Goal: Task Accomplishment & Management: Complete application form

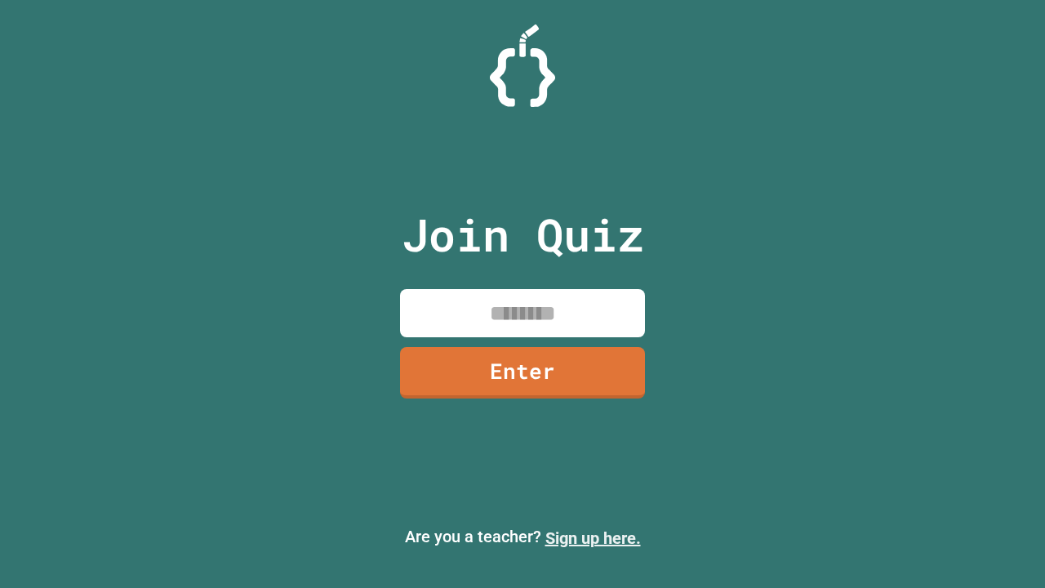
click at [593, 538] on link "Sign up here." at bounding box center [594, 538] width 96 height 20
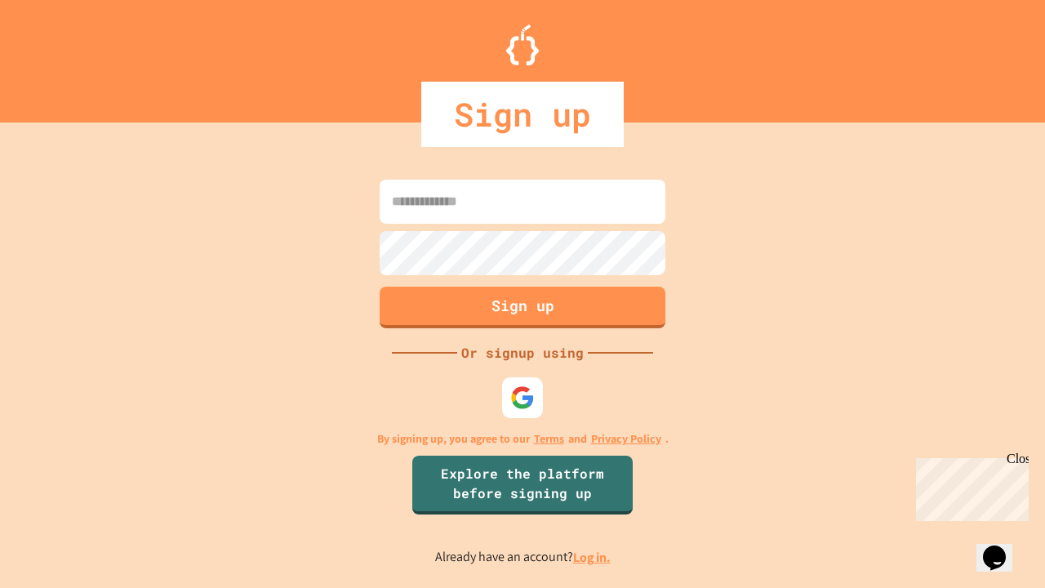
click at [593, 557] on link "Log in." at bounding box center [592, 557] width 38 height 17
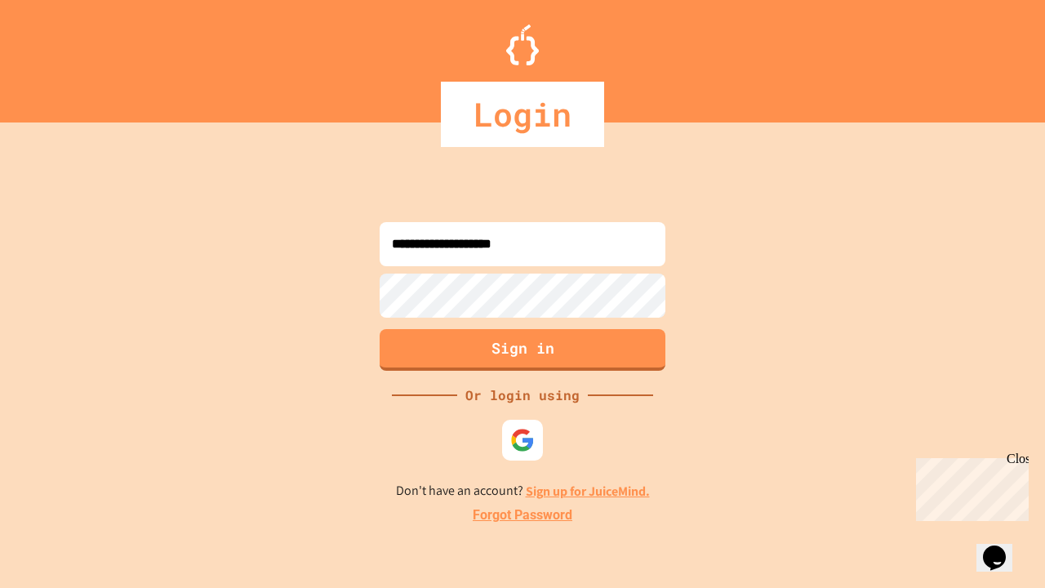
type input "**********"
